Goal: Task Accomplishment & Management: Use online tool/utility

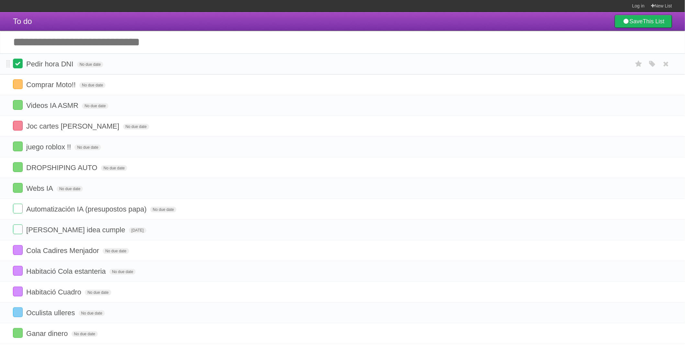
click at [20, 68] on label at bounding box center [18, 64] width 10 height 10
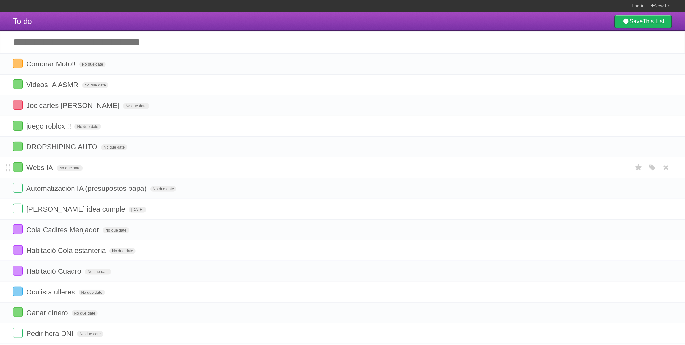
scroll to position [106, 0]
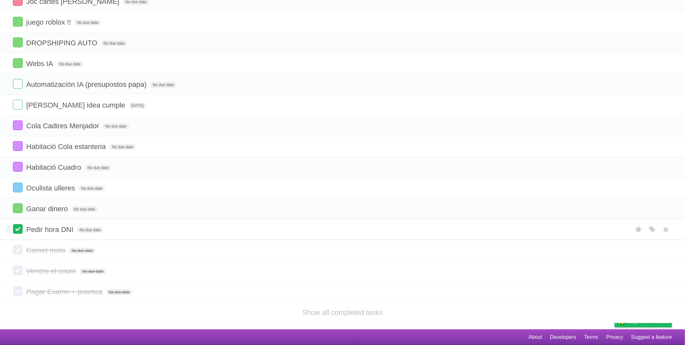
click at [17, 225] on label at bounding box center [18, 229] width 10 height 10
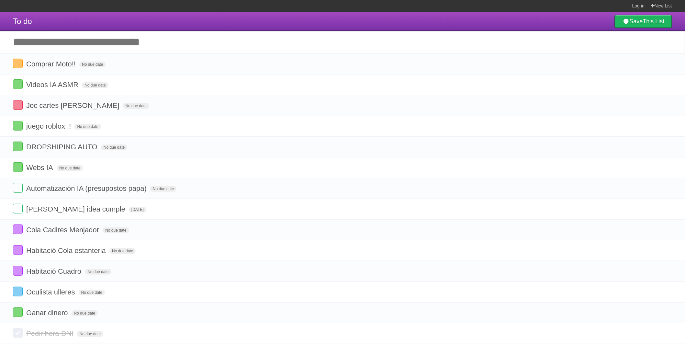
click at [59, 43] on input "Add another task" at bounding box center [342, 42] width 685 height 23
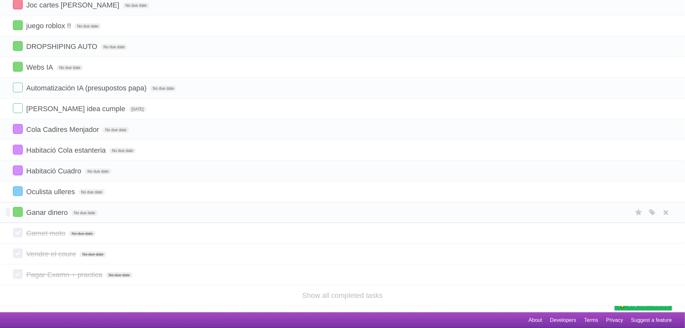
scroll to position [72, 0]
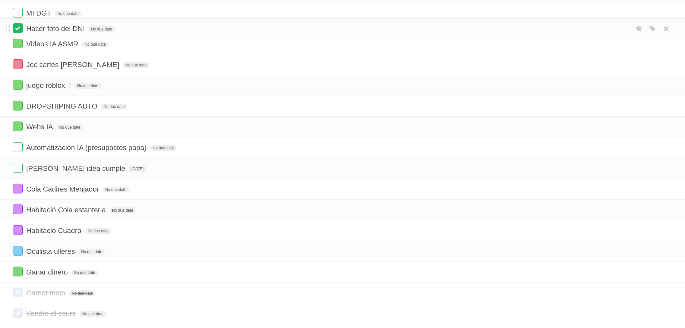
drag, startPoint x: 8, startPoint y: 54, endPoint x: 14, endPoint y: 27, distance: 27.4
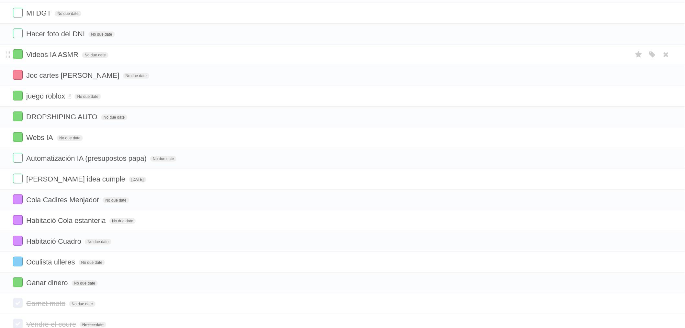
scroll to position [0, 0]
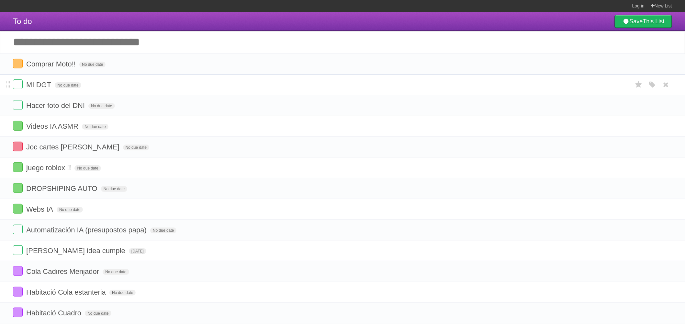
click at [657, 86] on div "White Red Blue Green Purple Orange" at bounding box center [652, 84] width 12 height 11
click at [656, 86] on icon "button" at bounding box center [652, 85] width 9 height 8
click at [600, 86] on label "Blue" at bounding box center [597, 84] width 7 height 7
click at [654, 105] on icon "button" at bounding box center [652, 105] width 9 height 8
click at [599, 102] on label "Blue" at bounding box center [597, 105] width 7 height 7
